Goal: Information Seeking & Learning: Check status

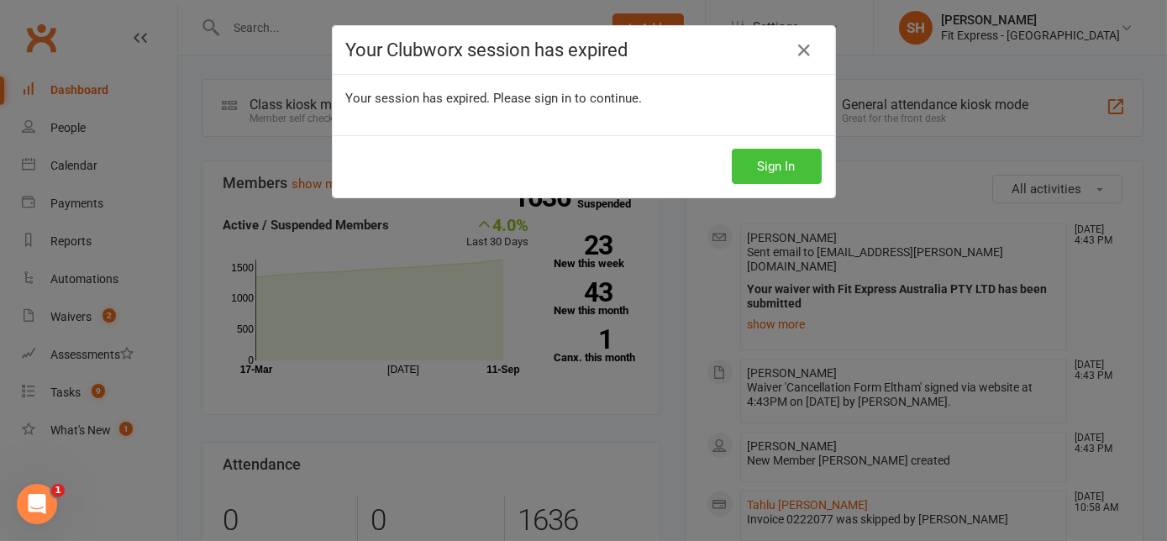
click at [784, 155] on button "Sign In" at bounding box center [777, 166] width 90 height 35
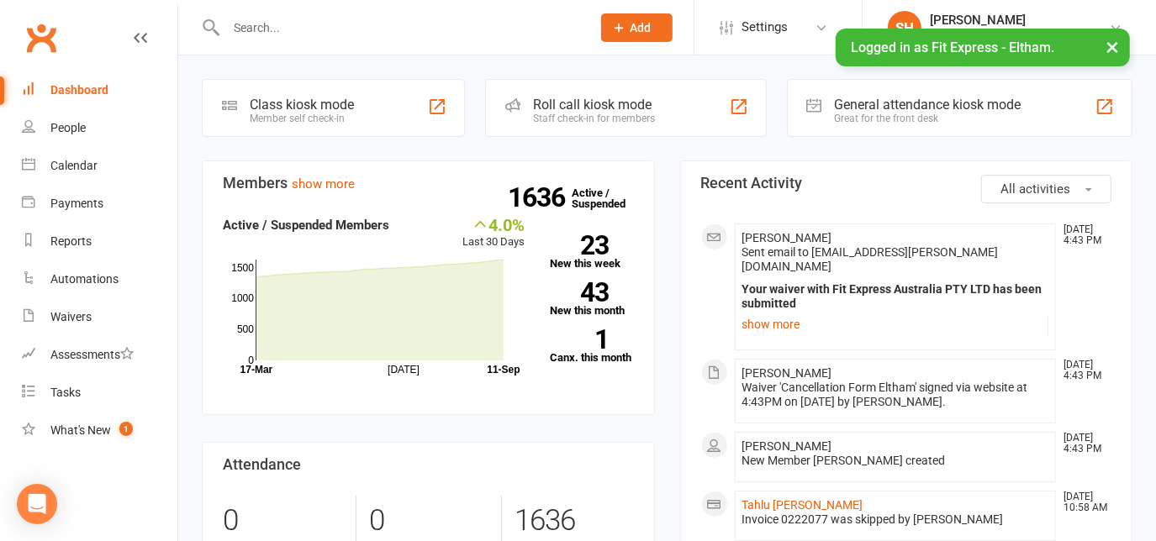
click at [259, 22] on input "text" at bounding box center [400, 28] width 358 height 24
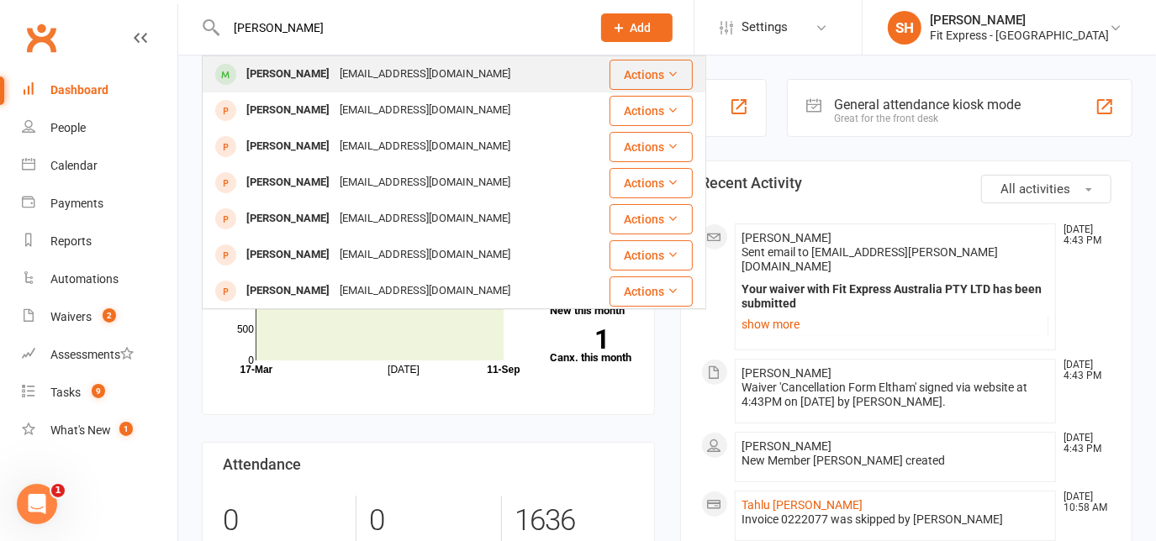
type input "eve hanse"
click at [271, 59] on div "Eve hansen hanseneve1@gmail.com" at bounding box center [405, 74] width 404 height 34
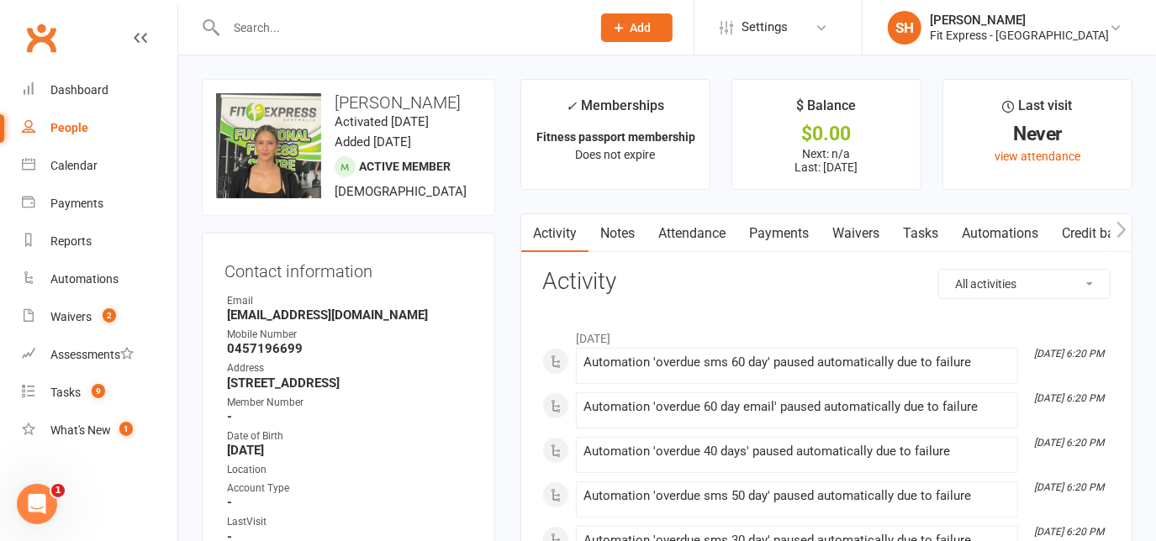
click at [42, 25] on link "Clubworx" at bounding box center [41, 38] width 42 height 42
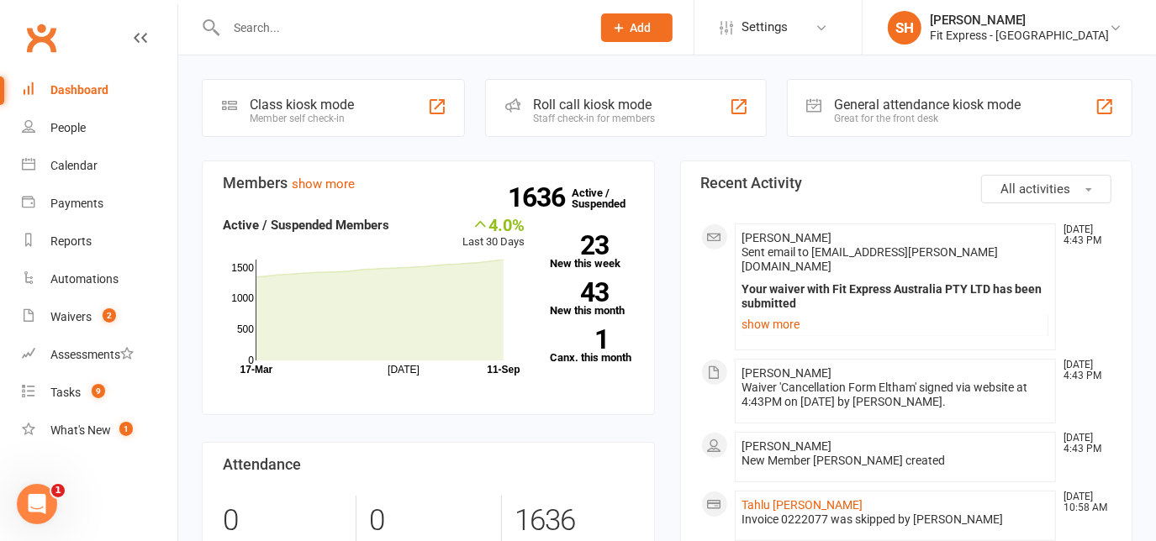
click at [323, 32] on input "text" at bounding box center [400, 28] width 358 height 24
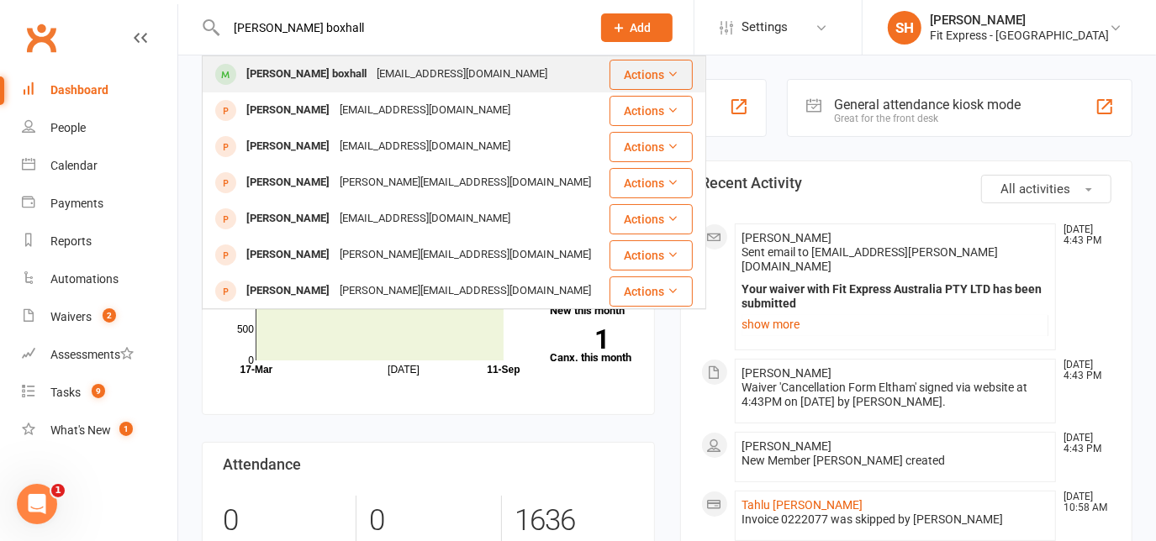
type input "[PERSON_NAME] boxhall"
click at [371, 67] on div "[EMAIL_ADDRESS][DOMAIN_NAME]" at bounding box center [461, 74] width 181 height 24
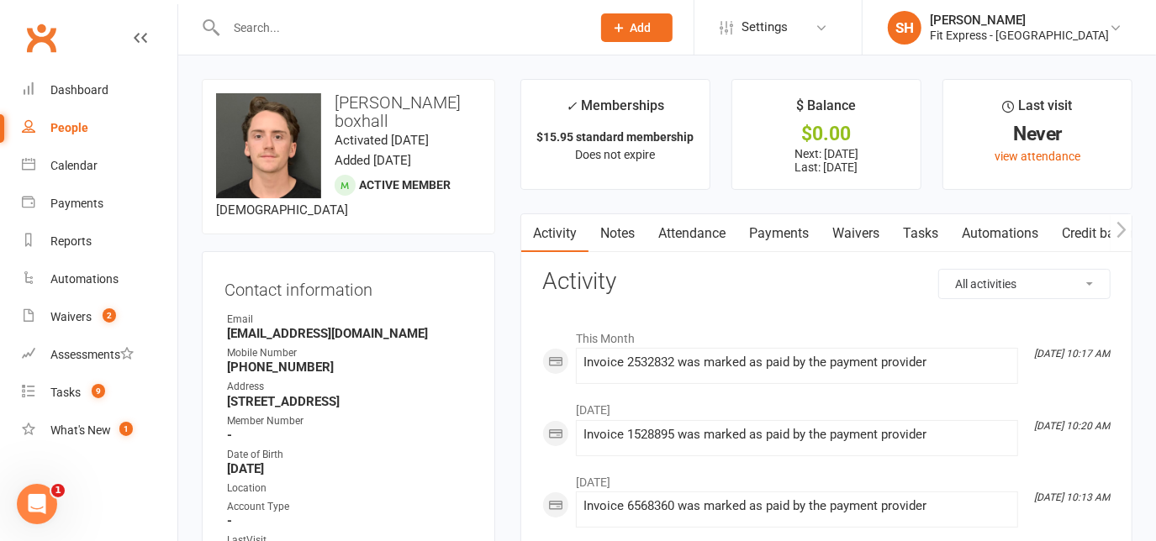
click at [611, 239] on link "Notes" at bounding box center [617, 233] width 58 height 39
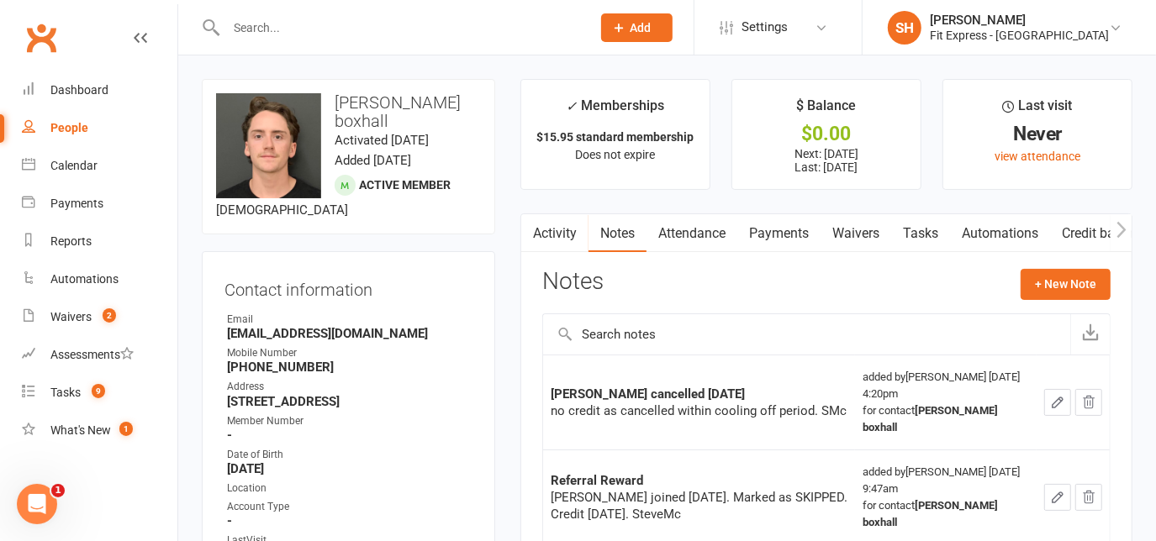
scroll to position [20, 0]
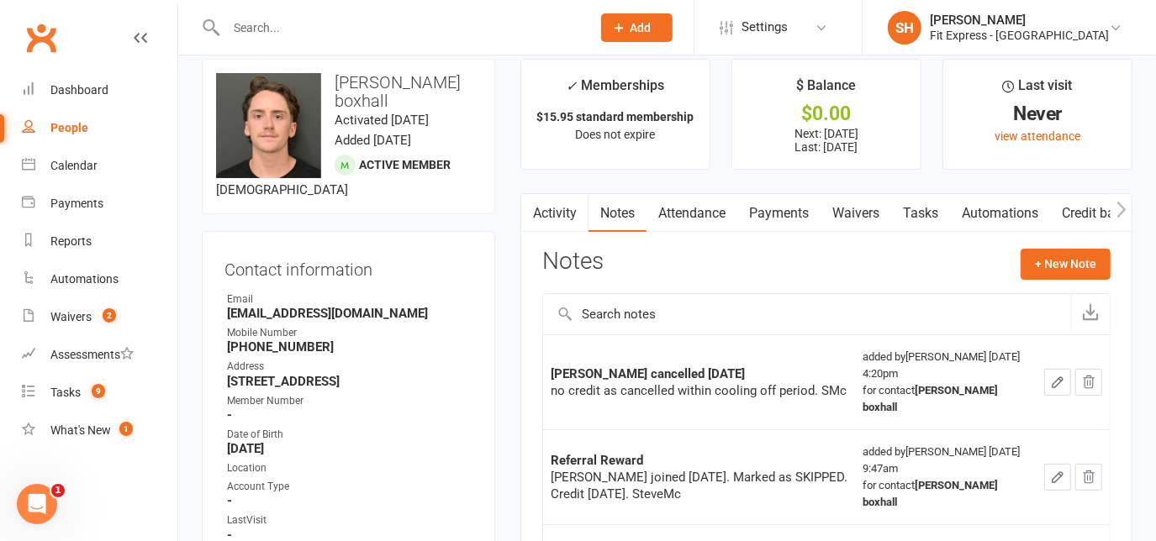
click at [798, 210] on link "Payments" at bounding box center [778, 213] width 83 height 39
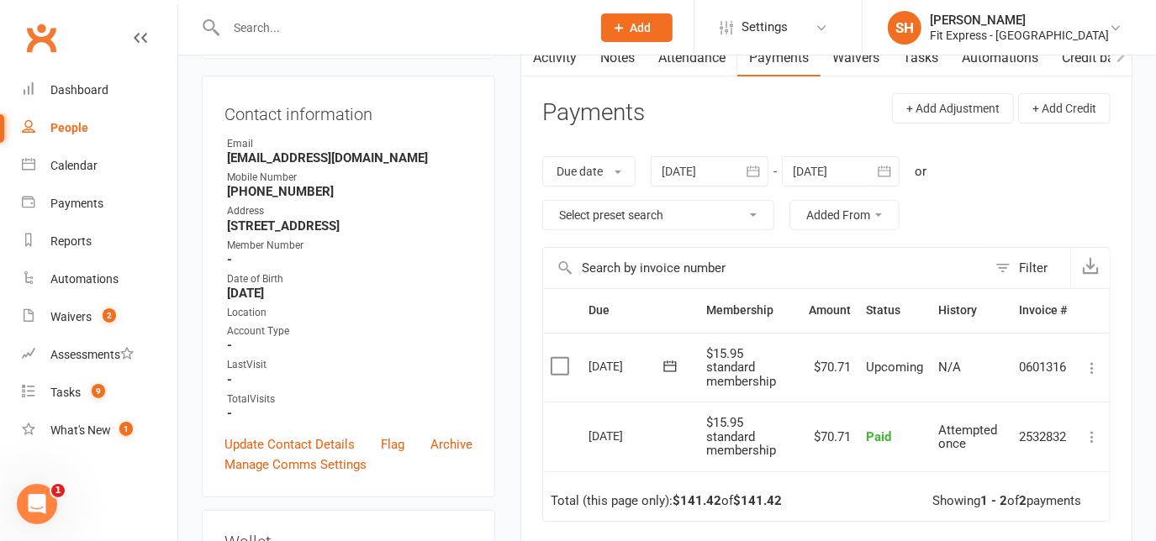
scroll to position [198, 0]
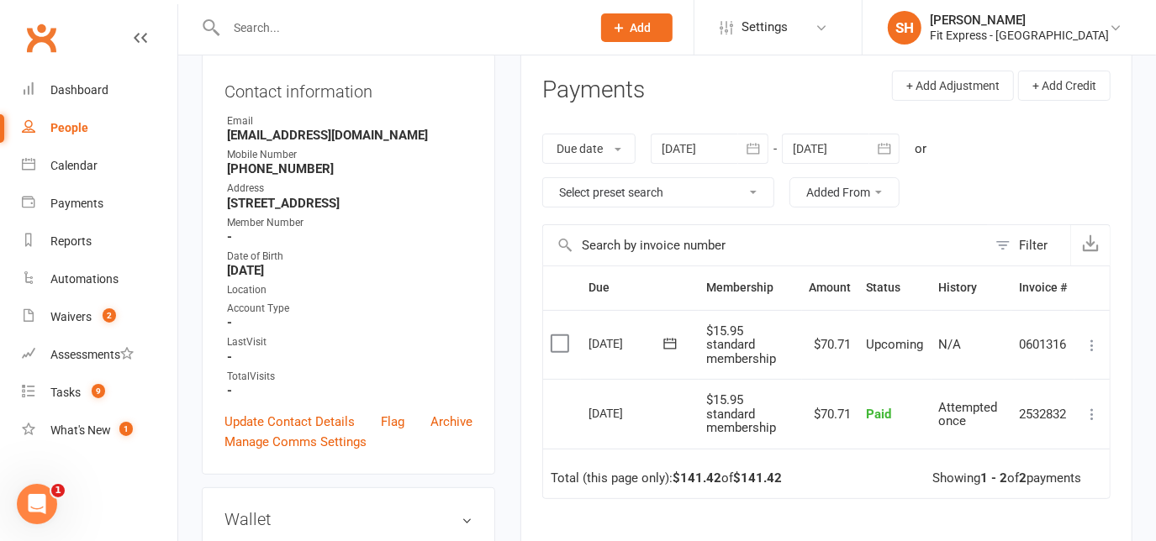
click at [766, 166] on div "Due date Due date Date paid Date failed Date settled [DATE] [DATE] Sun Mon Tue …" at bounding box center [826, 171] width 568 height 108
click at [740, 117] on div "Due date Due date Date paid Date failed Date settled [DATE] [DATE] Sun Mon Tue …" at bounding box center [826, 171] width 568 height 108
click at [759, 156] on button "button" at bounding box center [753, 149] width 30 height 30
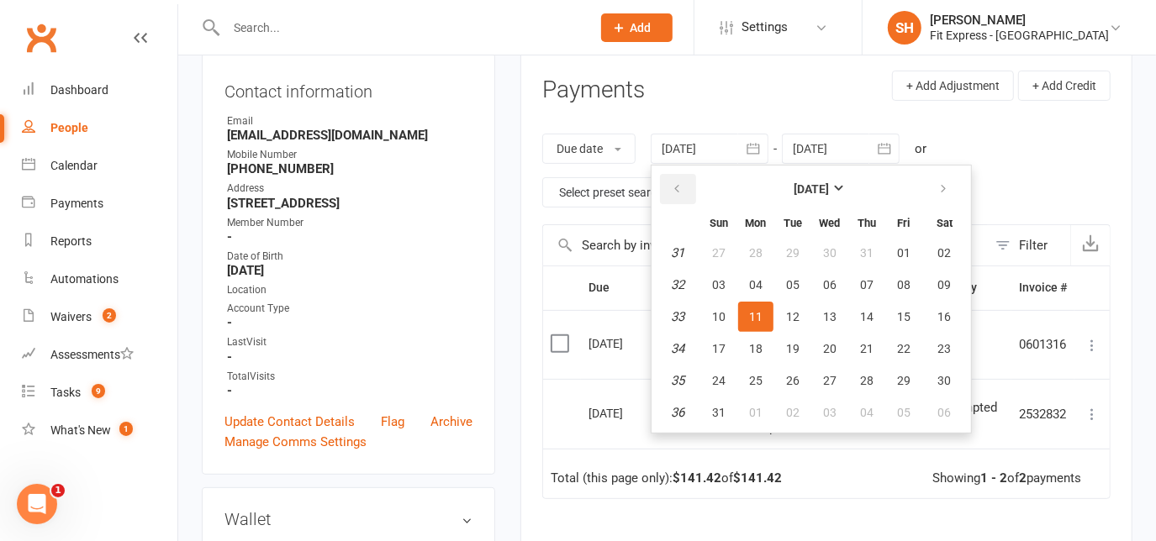
click at [665, 190] on button "button" at bounding box center [678, 189] width 36 height 30
click at [721, 284] on span "06" at bounding box center [718, 284] width 13 height 13
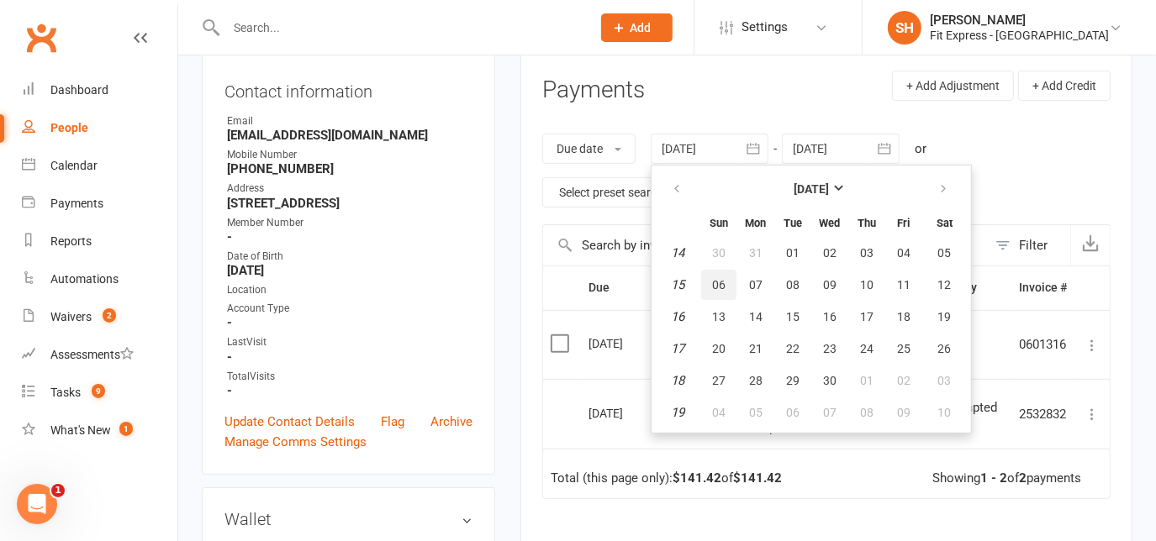
type input "[DATE]"
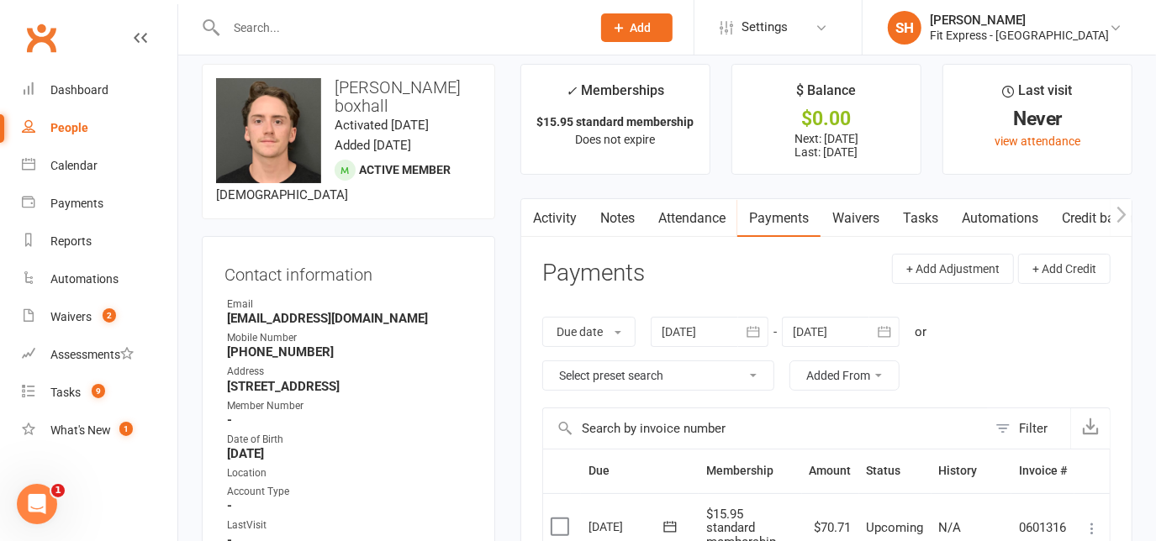
scroll to position [24, 0]
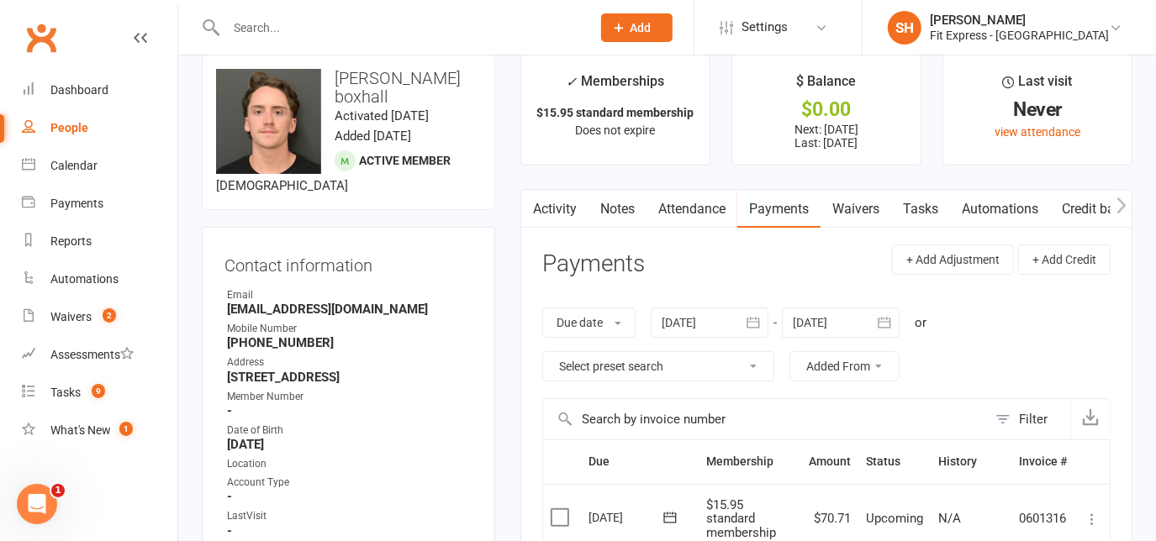
click at [614, 217] on link "Notes" at bounding box center [617, 209] width 58 height 39
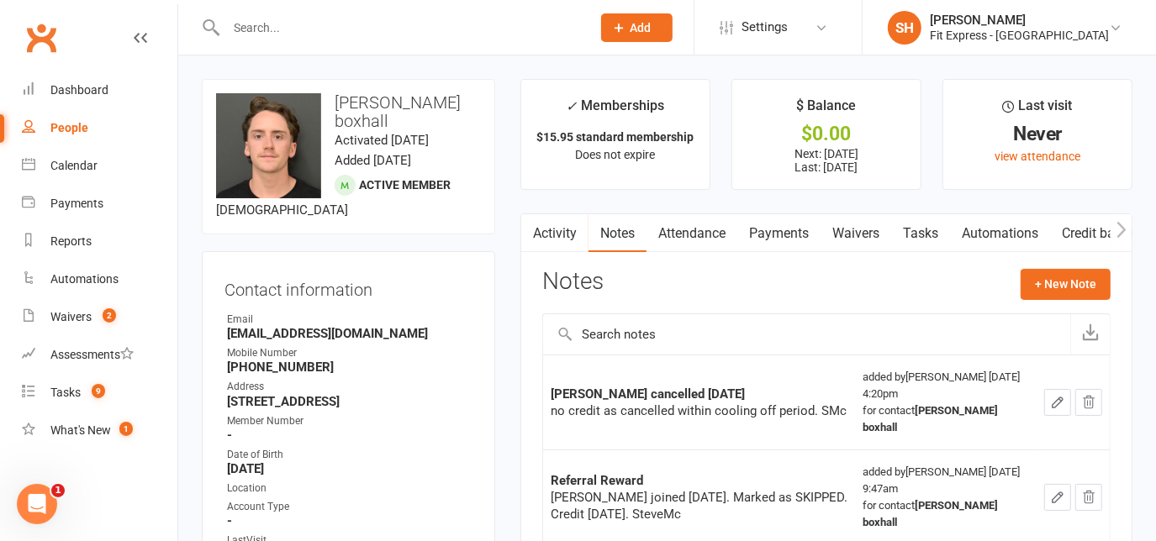
click at [791, 227] on link "Payments" at bounding box center [778, 233] width 83 height 39
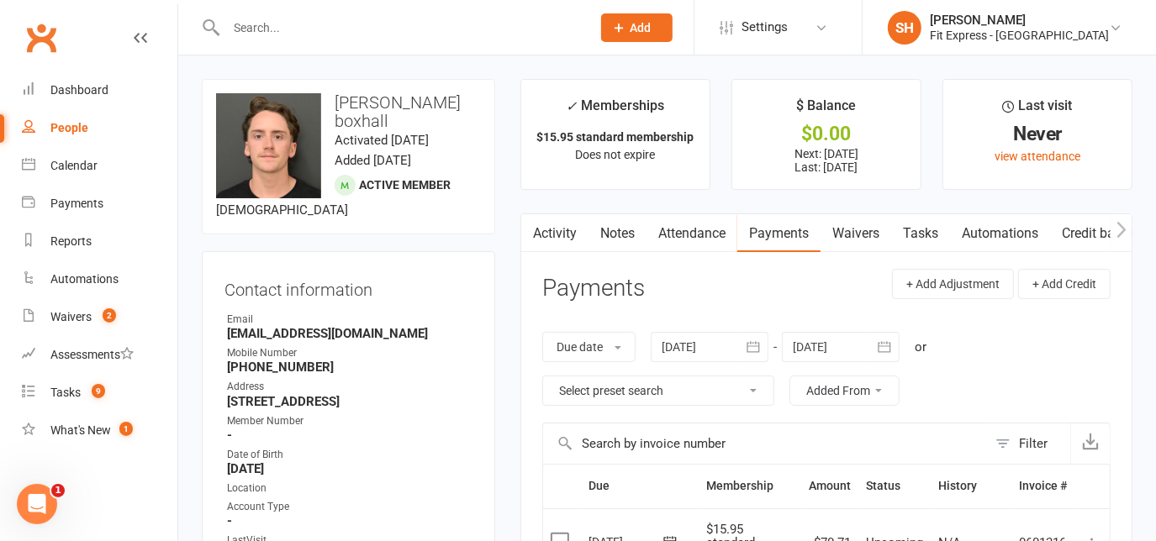
click at [716, 247] on link "Attendance" at bounding box center [691, 233] width 91 height 39
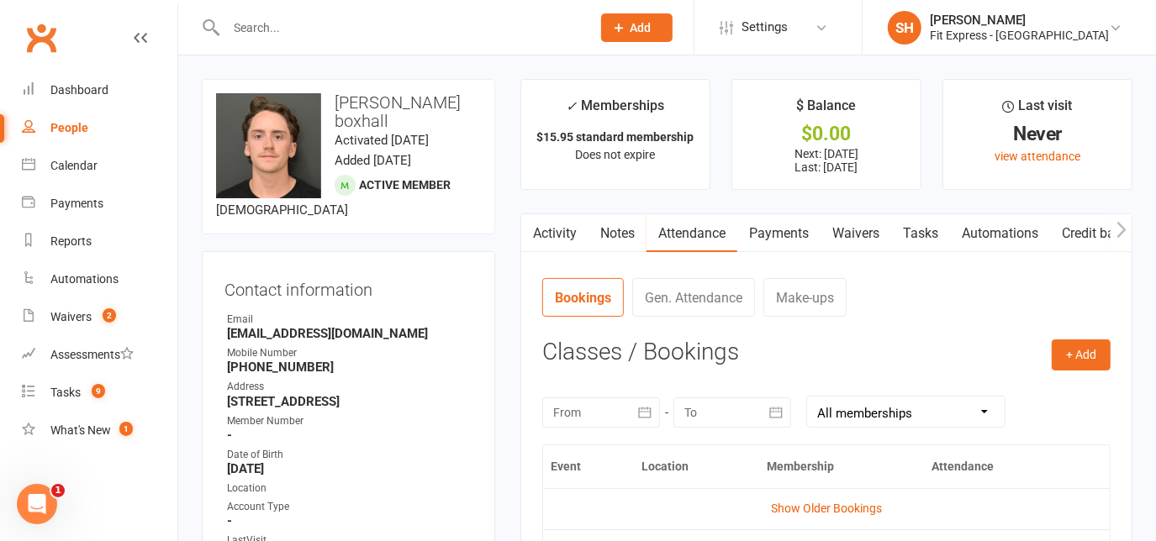
click at [45, 31] on link "Clubworx" at bounding box center [41, 38] width 42 height 42
